Goal: Transaction & Acquisition: Purchase product/service

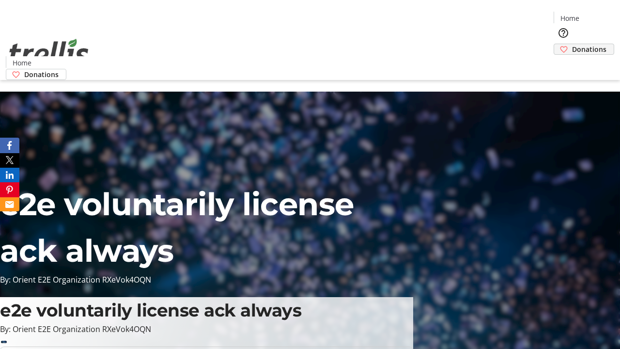
click at [572, 44] on span "Donations" at bounding box center [589, 49] width 34 height 10
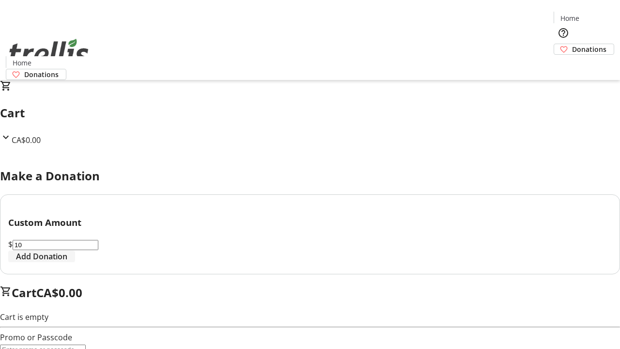
click at [67, 262] on span "Add Donation" at bounding box center [41, 256] width 51 height 12
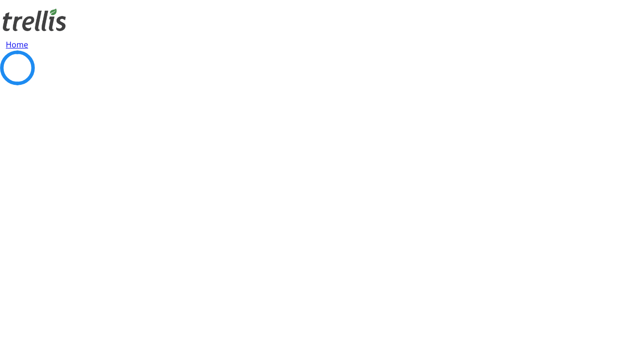
select select "CA"
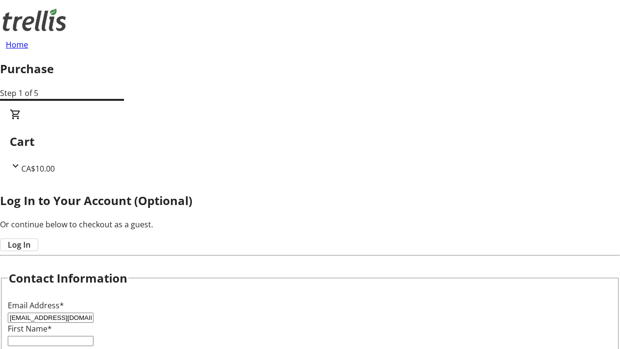
type input "[EMAIL_ADDRESS][DOMAIN_NAME]"
type input "Casper"
type input "[PERSON_NAME]"
type input "[STREET_ADDRESS][PERSON_NAME]"
type input "Kelowna"
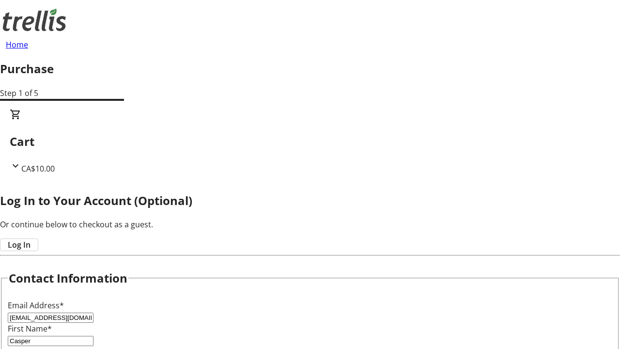
select select "BC"
type input "Kelowna"
type input "V1Y 0C2"
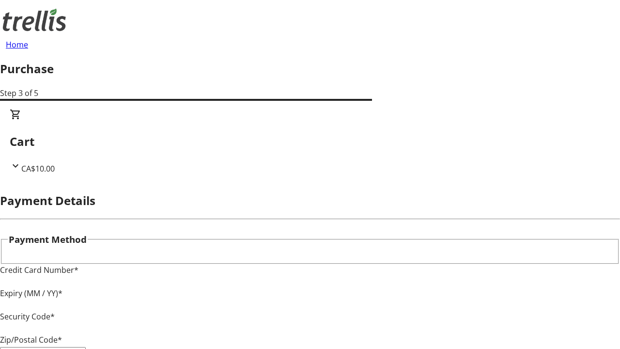
type input "V1Y 0C2"
